Goal: Transaction & Acquisition: Purchase product/service

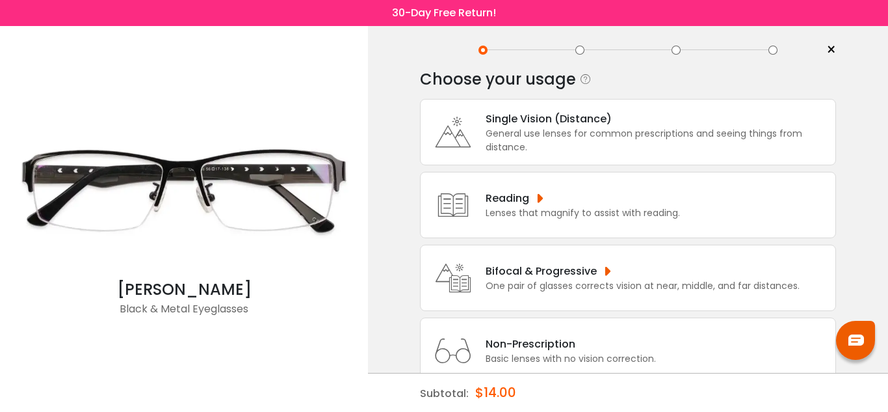
scroll to position [20, 0]
click at [476, 275] on icon at bounding box center [453, 276] width 52 height 52
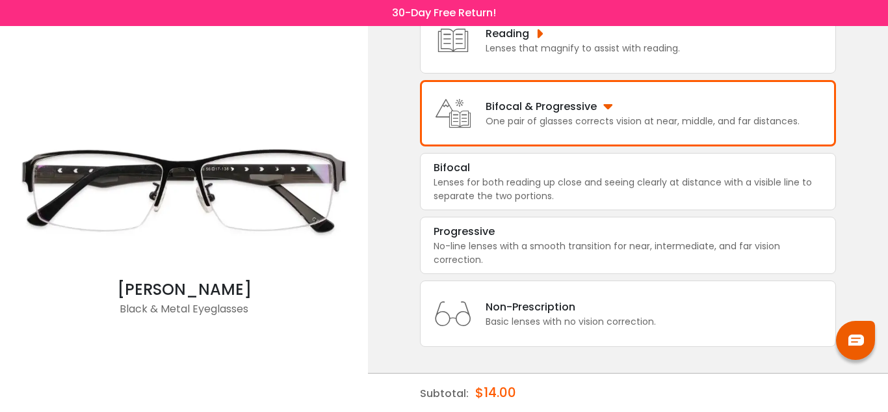
scroll to position [0, 0]
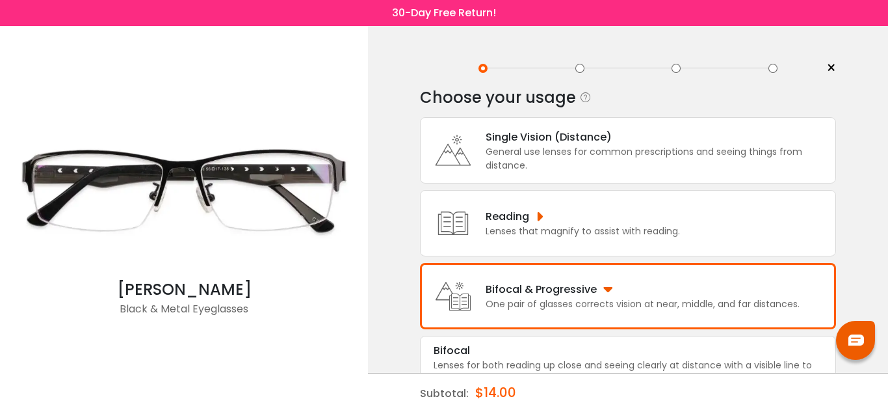
click at [246, 188] on img at bounding box center [184, 189] width 355 height 178
click at [581, 64] on div at bounding box center [580, 68] width 9 height 9
click at [580, 68] on div at bounding box center [580, 68] width 9 height 9
click at [579, 68] on div at bounding box center [580, 68] width 9 height 9
click at [832, 68] on span "×" at bounding box center [832, 69] width 10 height 20
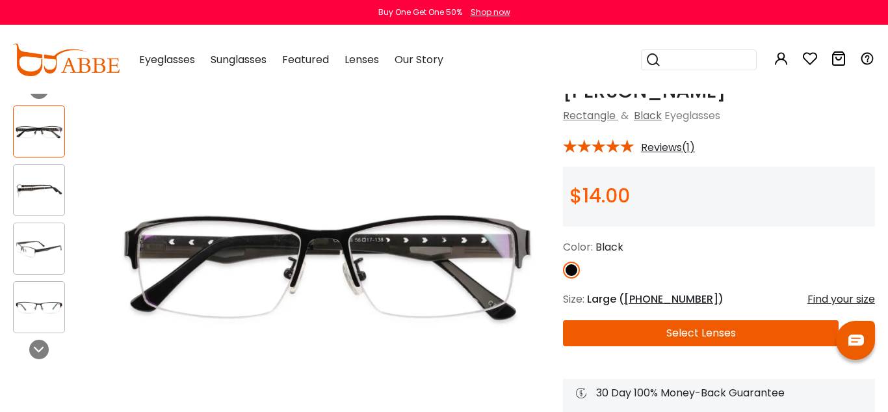
scroll to position [70, 0]
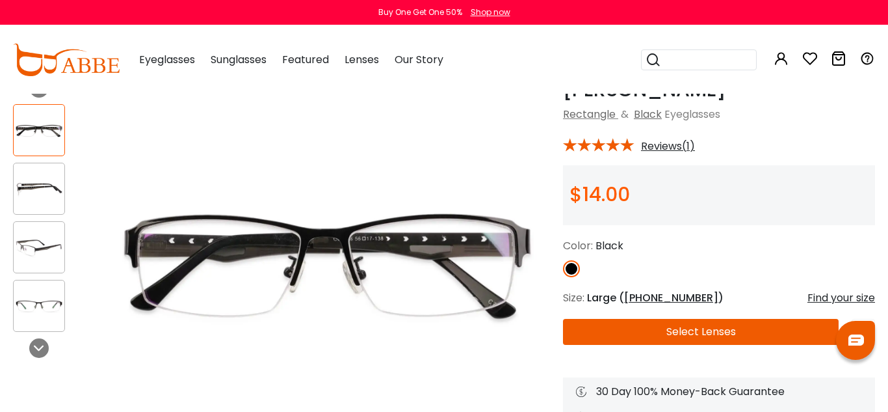
click at [653, 297] on span "56-17-138" at bounding box center [671, 297] width 94 height 15
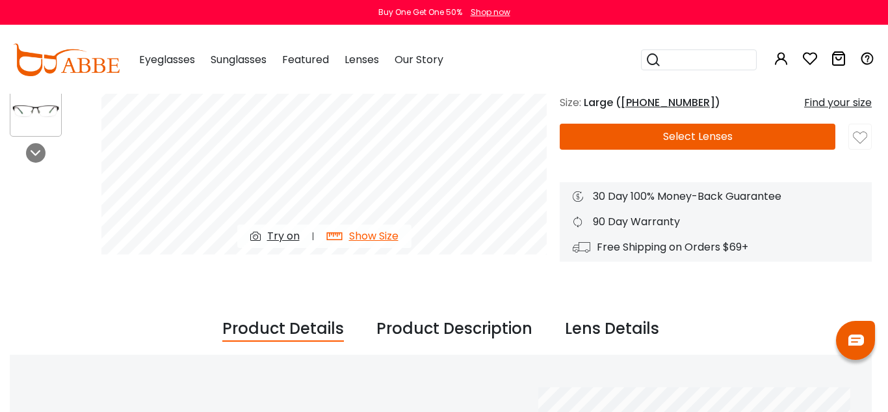
scroll to position [261, 3]
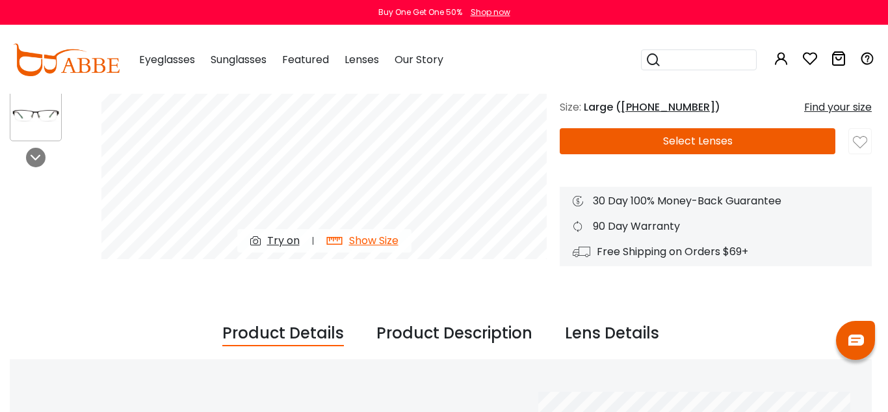
click at [371, 237] on div "Show Size" at bounding box center [373, 241] width 49 height 16
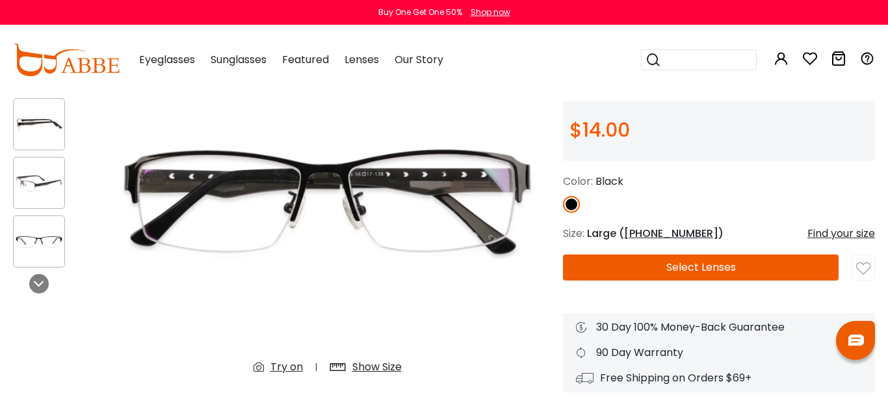
scroll to position [142, 0]
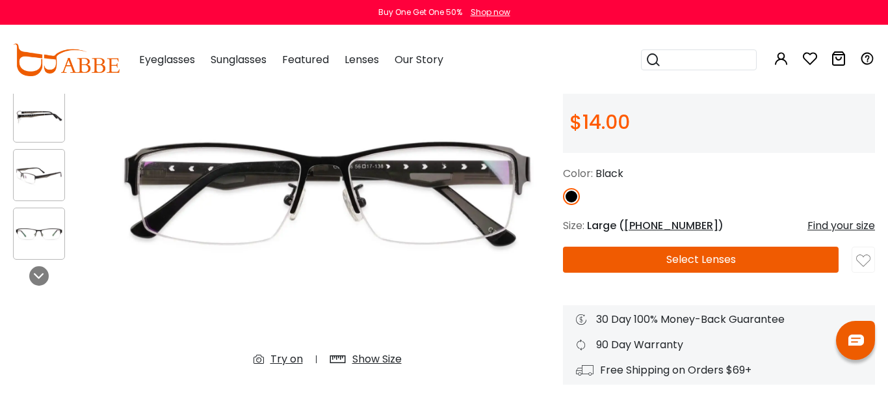
click at [371, 354] on div "Show Size" at bounding box center [376, 359] width 49 height 16
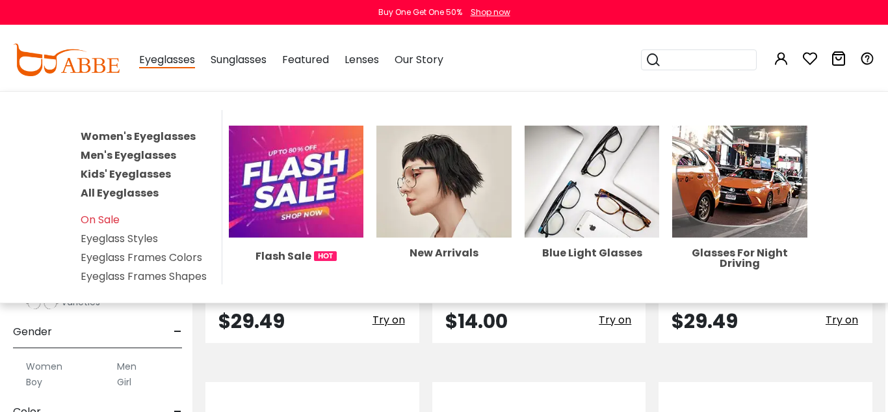
click at [142, 138] on link "Women's Eyeglasses" at bounding box center [138, 136] width 115 height 15
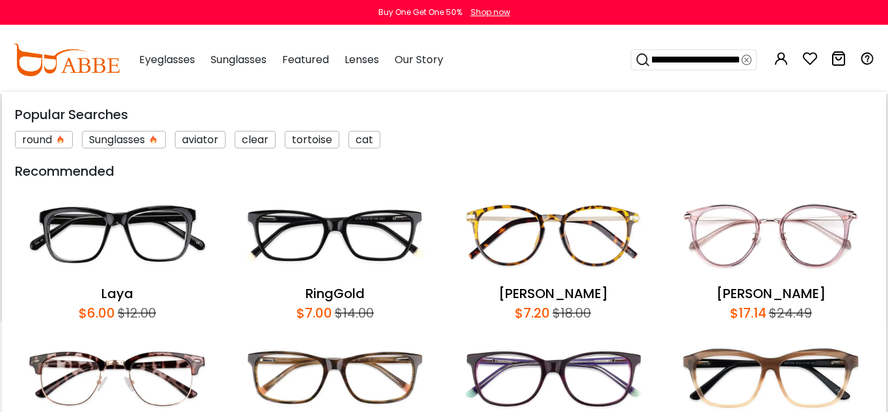
type input "**********"
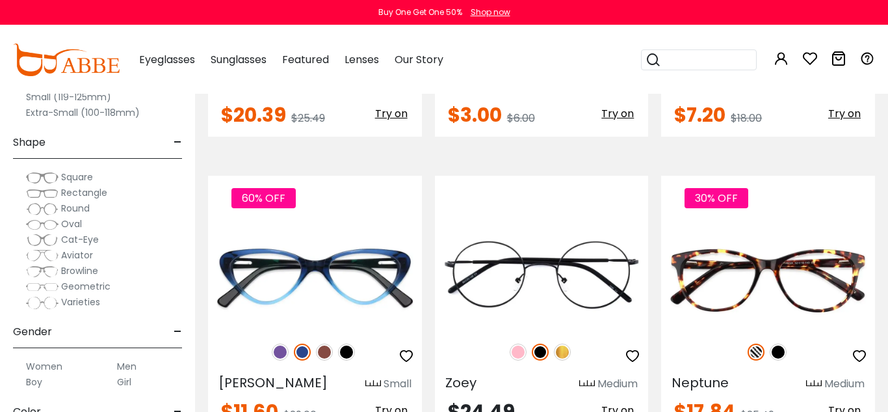
scroll to position [0, 11]
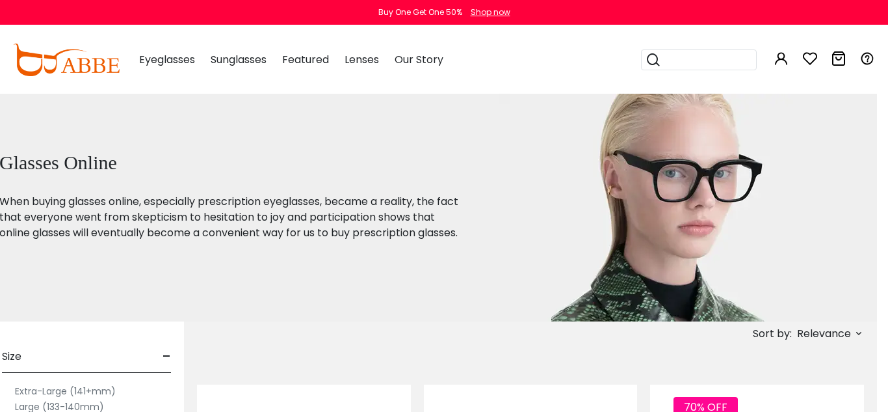
click at [701, 69] on input "search" at bounding box center [706, 60] width 91 height 20
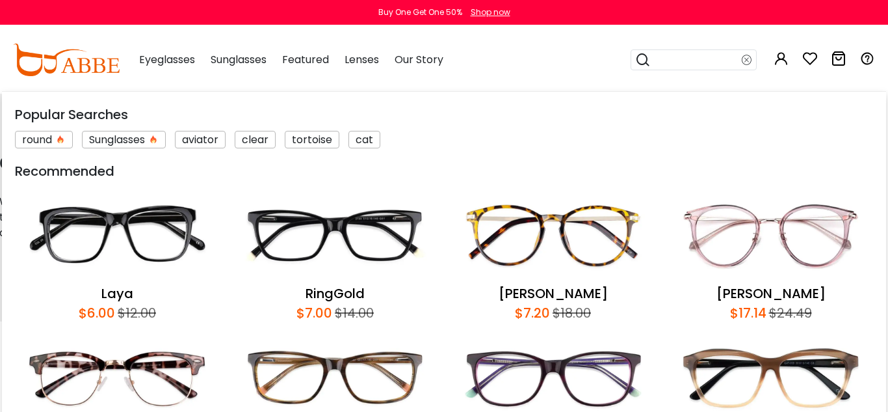
click at [701, 69] on input "search" at bounding box center [696, 60] width 91 height 20
type input "**********"
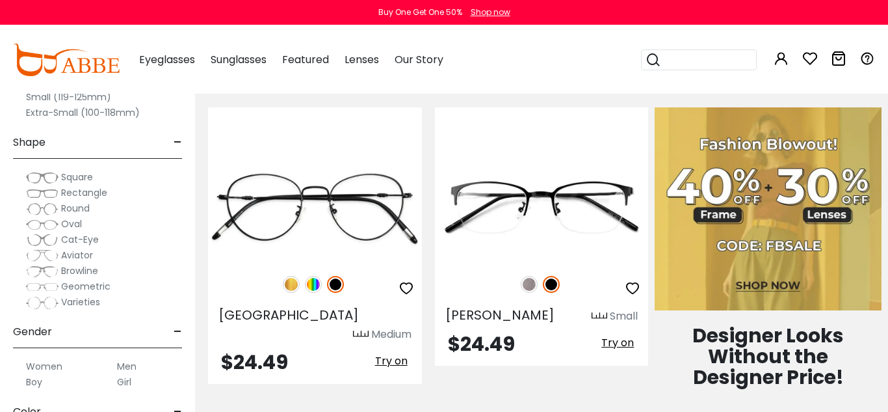
scroll to position [593, 0]
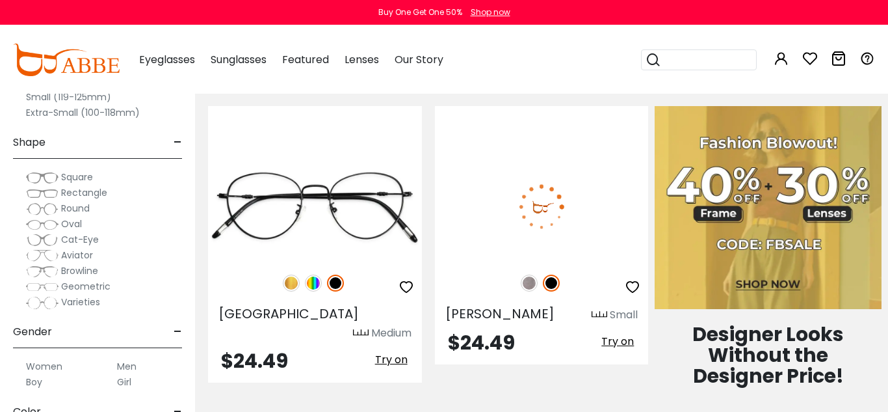
click at [627, 334] on span "Try on" at bounding box center [618, 341] width 33 height 15
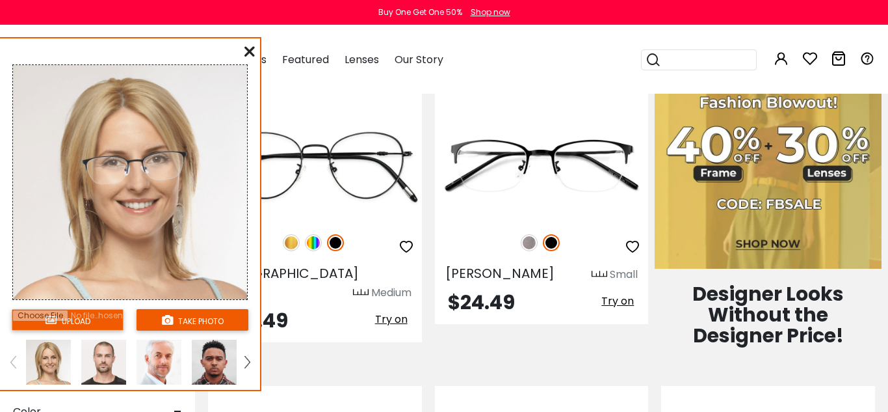
scroll to position [634, 0]
click at [87, 319] on input "file" at bounding box center [68, 319] width 112 height 21
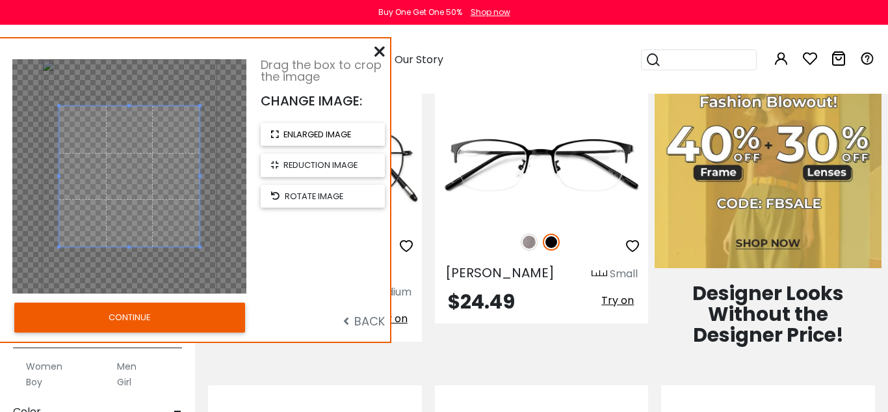
click at [346, 137] on span "enlarged image" at bounding box center [318, 134] width 68 height 12
click at [337, 167] on span "reduction image" at bounding box center [321, 165] width 74 height 12
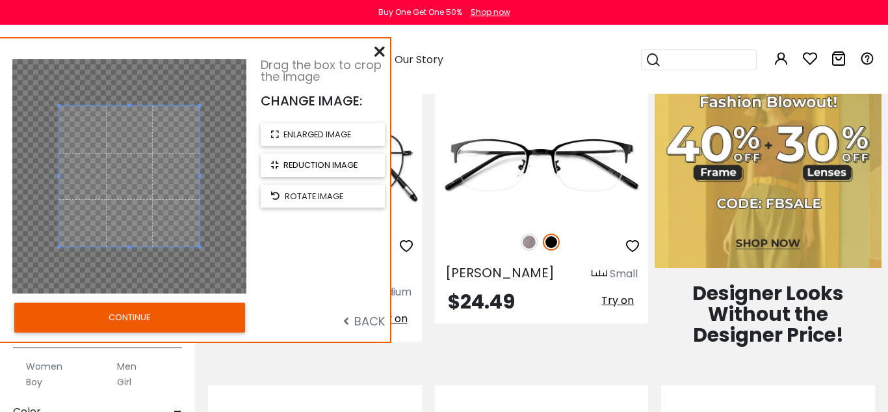
click at [337, 167] on span "reduction image" at bounding box center [321, 165] width 74 height 12
click at [235, 313] on button "CONTINUE" at bounding box center [129, 317] width 231 height 30
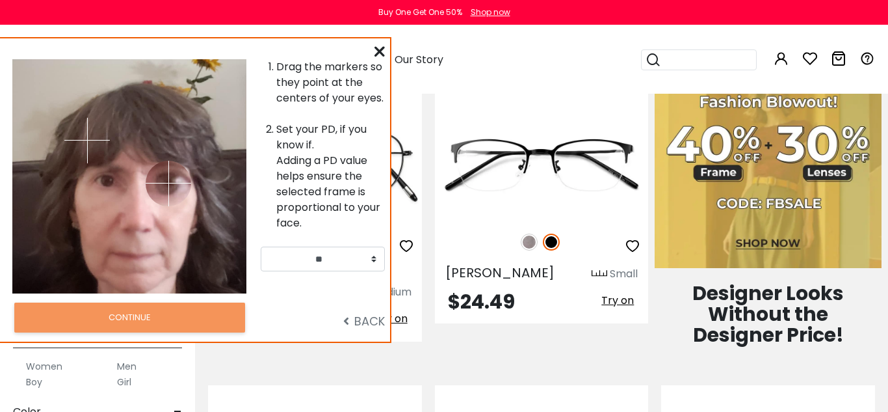
drag, startPoint x: 151, startPoint y: 139, endPoint x: 168, endPoint y: 183, distance: 47.0
click at [168, 183] on img at bounding box center [169, 184] width 46 height 46
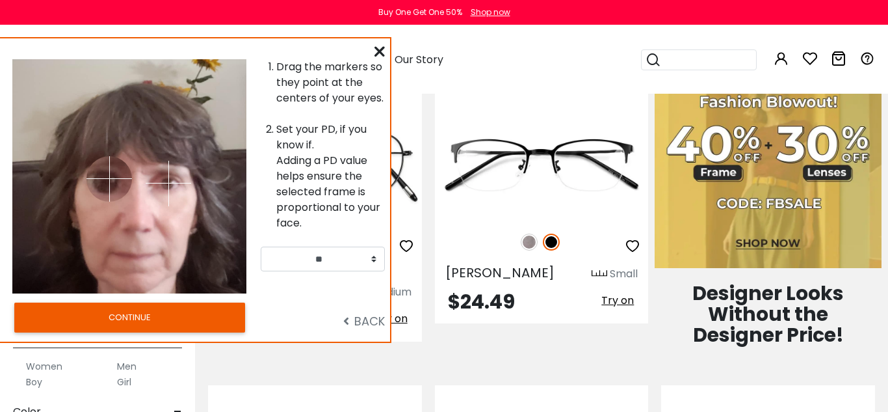
drag, startPoint x: 83, startPoint y: 140, endPoint x: 109, endPoint y: 178, distance: 46.7
click at [109, 178] on img at bounding box center [109, 179] width 46 height 46
